Goal: Task Accomplishment & Management: Use online tool/utility

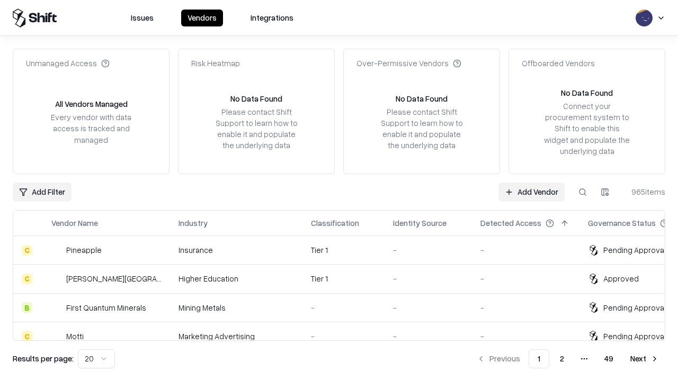
click at [531, 192] on link "Add Vendor" at bounding box center [531, 192] width 66 height 19
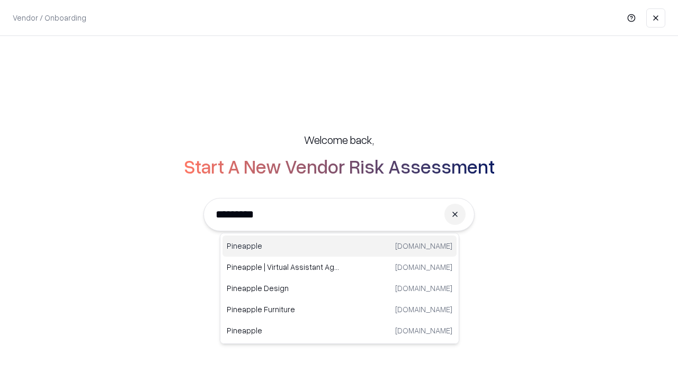
click at [339, 246] on div "Pineapple [DOMAIN_NAME]" at bounding box center [339, 246] width 234 height 21
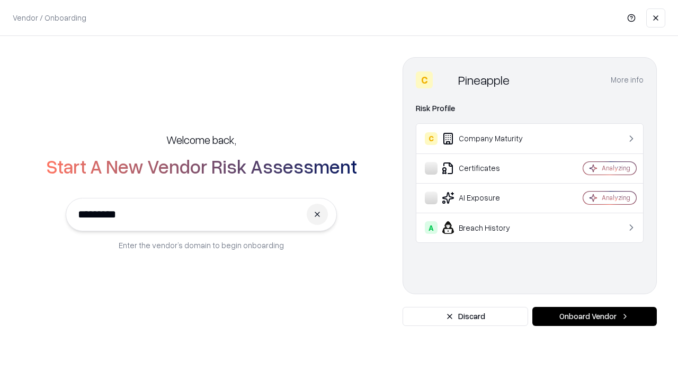
type input "*********"
click at [594, 317] on button "Onboard Vendor" at bounding box center [594, 316] width 124 height 19
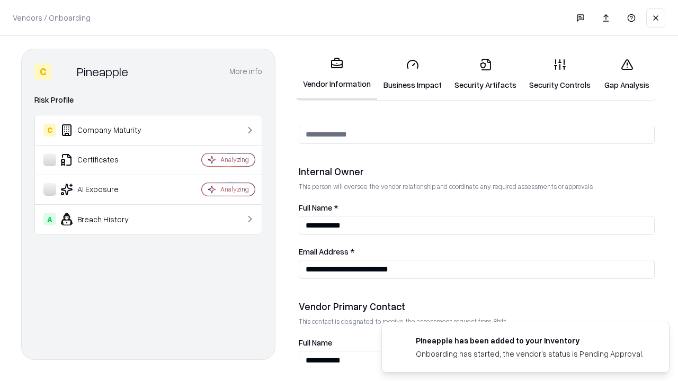
scroll to position [549, 0]
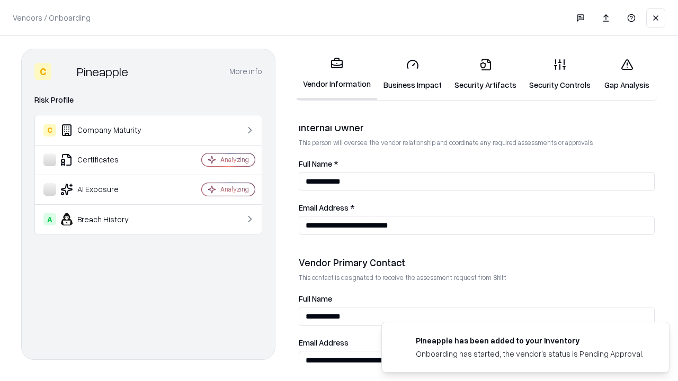
click at [413, 74] on link "Business Impact" at bounding box center [412, 74] width 71 height 49
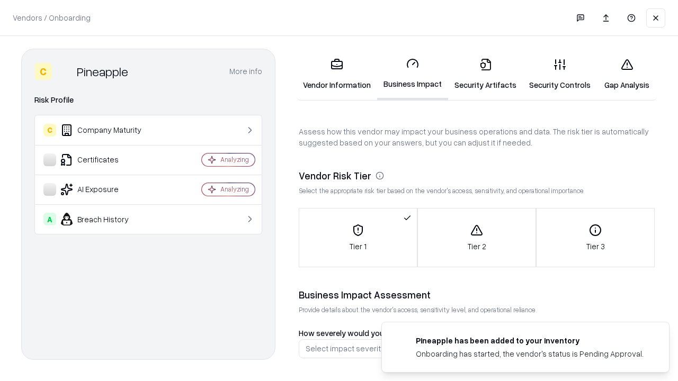
click at [626, 74] on link "Gap Analysis" at bounding box center [627, 74] width 60 height 49
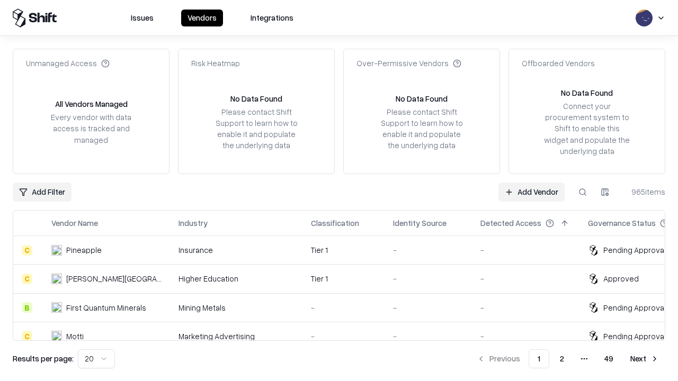
click at [531, 192] on link "Add Vendor" at bounding box center [531, 192] width 66 height 19
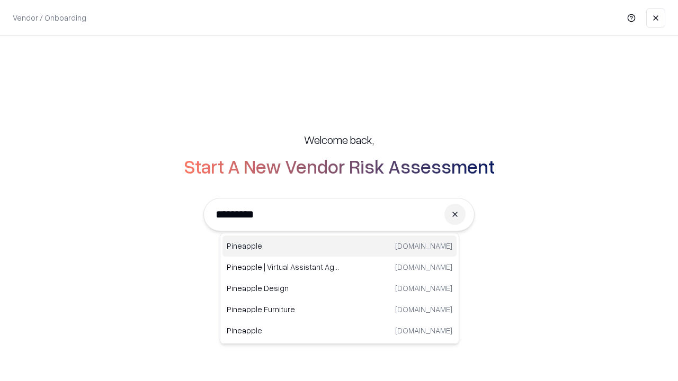
click at [339, 246] on div "Pineapple [DOMAIN_NAME]" at bounding box center [339, 246] width 234 height 21
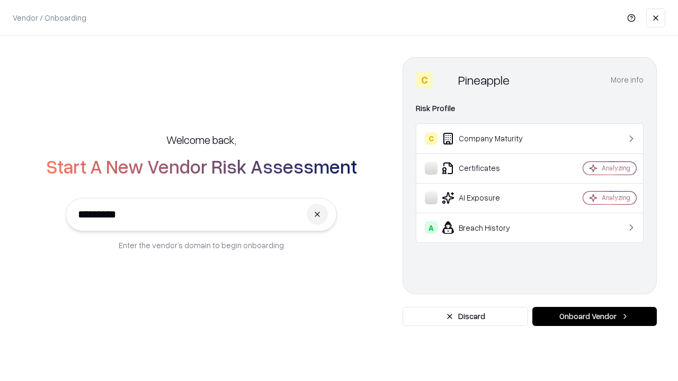
type input "*********"
click at [594, 317] on button "Onboard Vendor" at bounding box center [594, 316] width 124 height 19
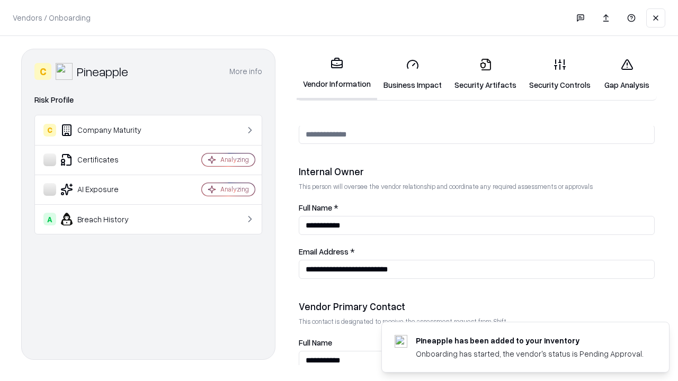
scroll to position [549, 0]
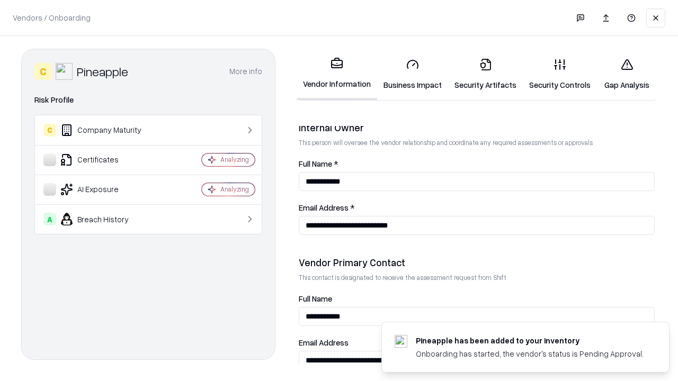
click at [626, 74] on link "Gap Analysis" at bounding box center [627, 74] width 60 height 49
